Goal: Find specific page/section: Find specific page/section

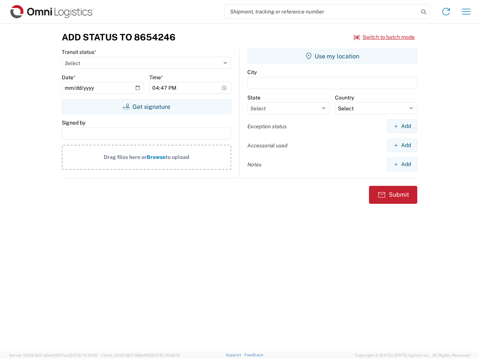
click at [322, 12] on input "search" at bounding box center [322, 11] width 194 height 14
click at [424, 12] on icon at bounding box center [424, 12] width 10 height 10
click at [446, 12] on icon at bounding box center [446, 12] width 12 height 12
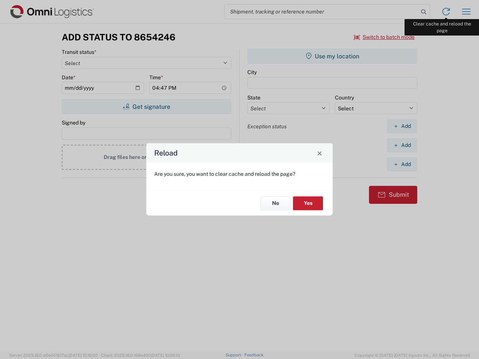
click at [466, 12] on div "Reload Are you sure, you want to clear cache and reload the page? No Yes" at bounding box center [239, 179] width 479 height 359
click at [384, 37] on div "Reload Are you sure, you want to clear cache and reload the page? No Yes" at bounding box center [239, 179] width 479 height 359
click at [146, 107] on div "Reload Are you sure, you want to clear cache and reload the page? No Yes" at bounding box center [239, 179] width 479 height 359
click at [332, 56] on div "Reload Are you sure, you want to clear cache and reload the page? No Yes" at bounding box center [239, 179] width 479 height 359
click at [402, 126] on div "Reload Are you sure, you want to clear cache and reload the page? No Yes" at bounding box center [239, 179] width 479 height 359
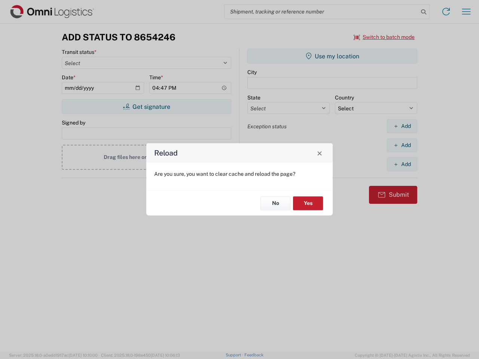
click at [402, 145] on div "Reload Are you sure, you want to clear cache and reload the page? No Yes" at bounding box center [239, 179] width 479 height 359
click at [402, 164] on div "Reload Are you sure, you want to clear cache and reload the page? No Yes" at bounding box center [239, 179] width 479 height 359
